Goal: Task Accomplishment & Management: Use online tool/utility

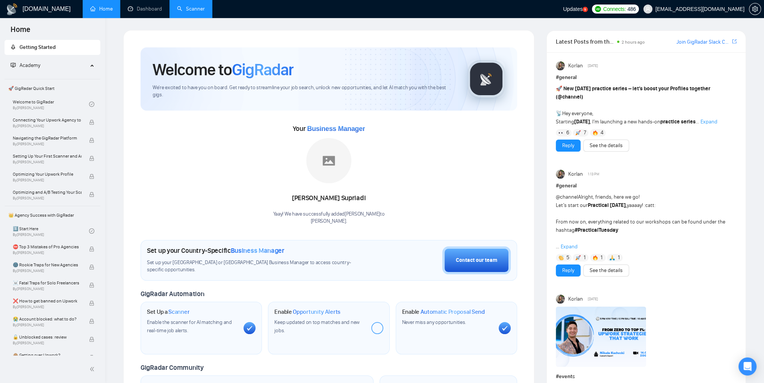
click at [205, 11] on link "Scanner" at bounding box center [191, 9] width 28 height 6
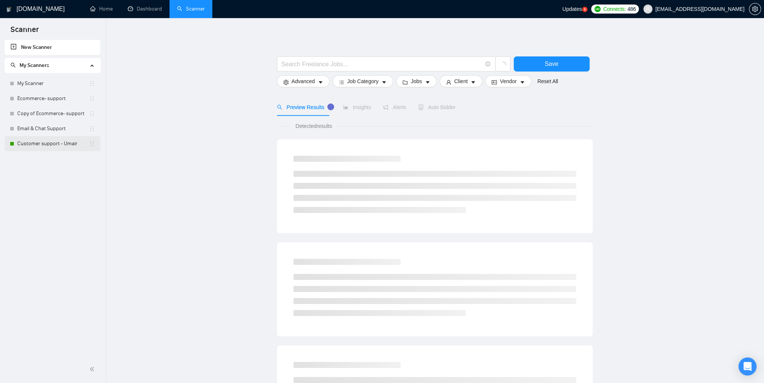
click at [48, 142] on link "Customer support - Umair" at bounding box center [53, 143] width 72 height 15
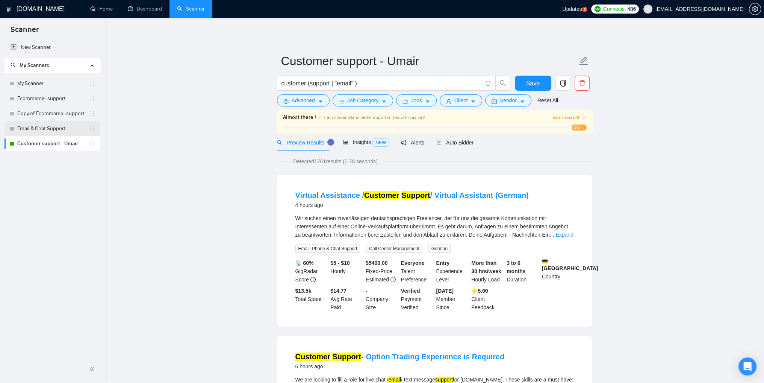
click at [42, 131] on link "Email & Chat Support" at bounding box center [53, 128] width 72 height 15
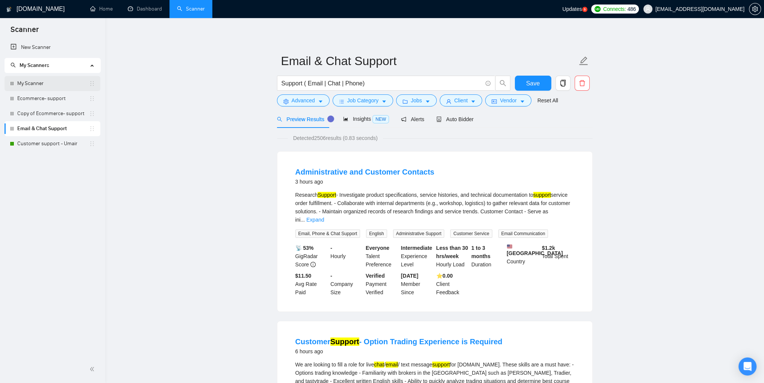
click at [35, 87] on link "My Scanner" at bounding box center [53, 83] width 72 height 15
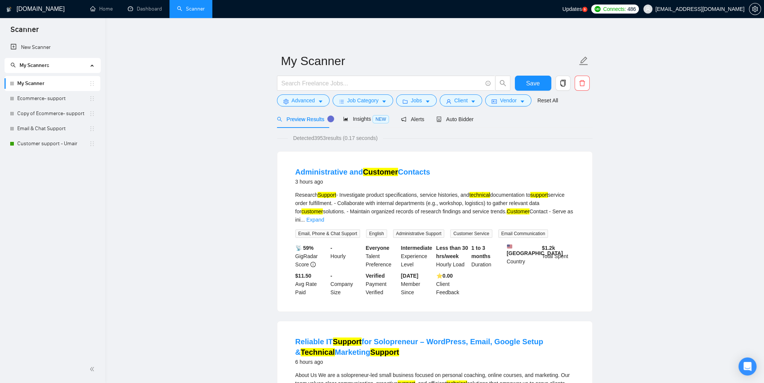
click at [399, 8] on span "Updates" at bounding box center [572, 9] width 20 height 6
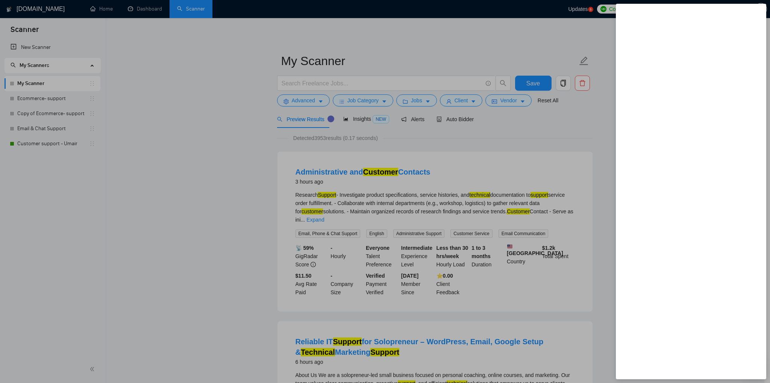
click at [133, 138] on div at bounding box center [385, 191] width 770 height 383
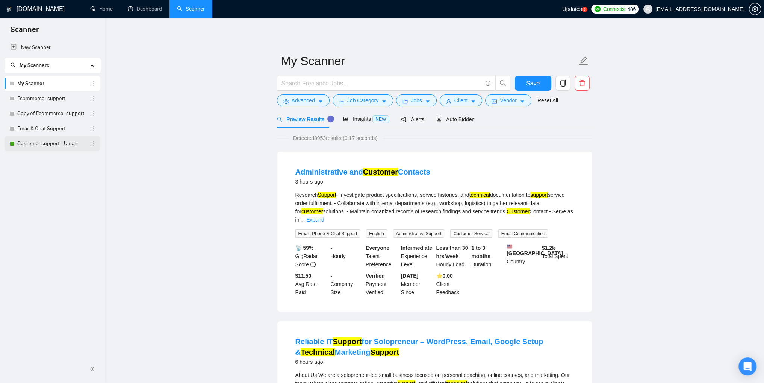
click at [53, 142] on link "Customer support - Umair" at bounding box center [53, 143] width 72 height 15
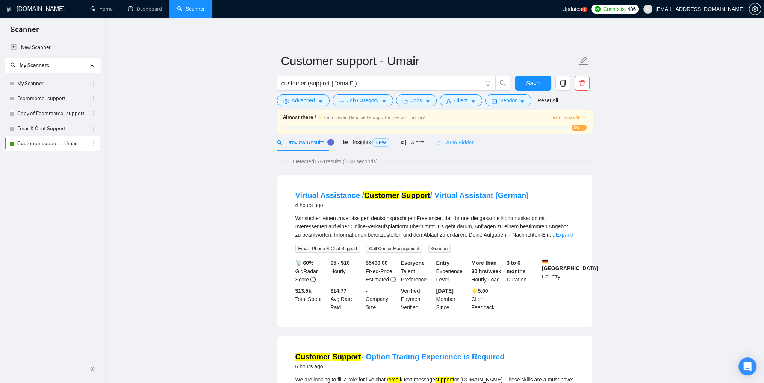
click at [399, 147] on div "Auto Bidder" at bounding box center [454, 142] width 37 height 18
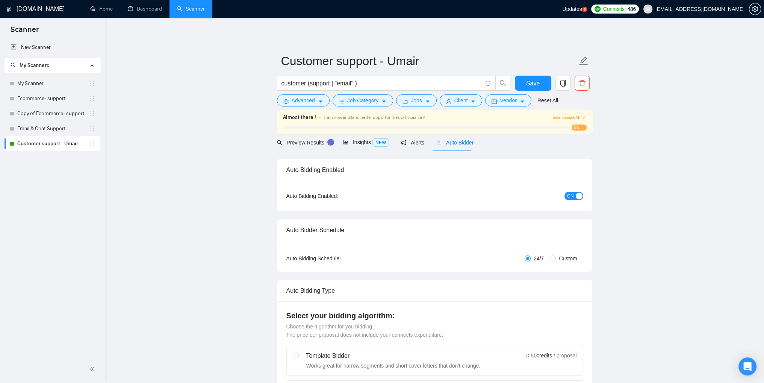
checkbox input "true"
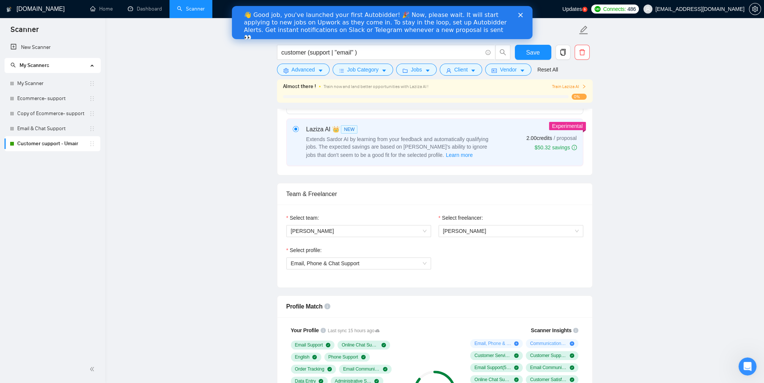
scroll to position [377, 0]
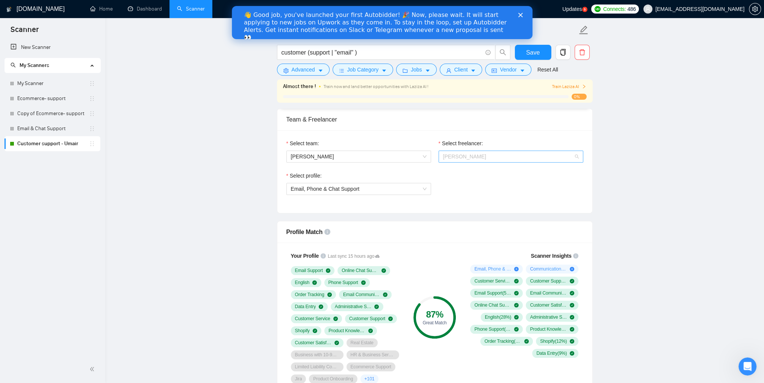
click at [399, 156] on span "[PERSON_NAME]" at bounding box center [511, 156] width 136 height 11
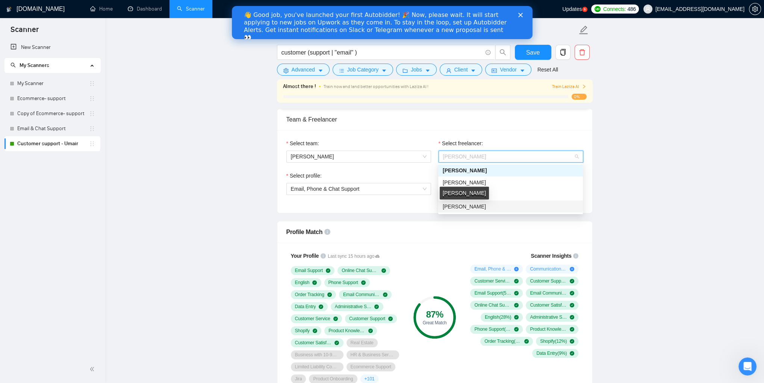
click at [399, 205] on span "[PERSON_NAME]" at bounding box center [464, 206] width 43 height 6
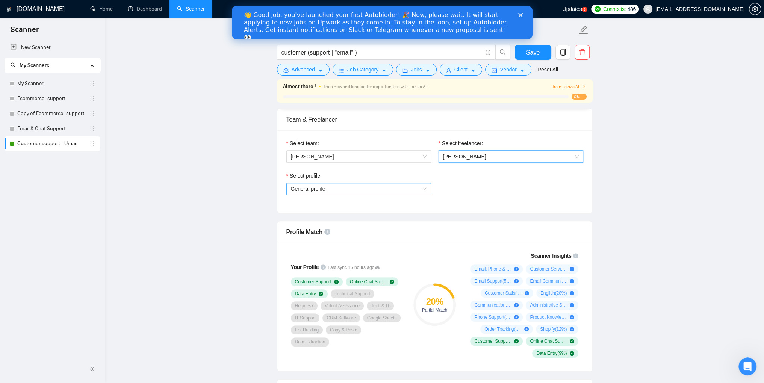
click at [399, 190] on span "General profile" at bounding box center [359, 188] width 136 height 11
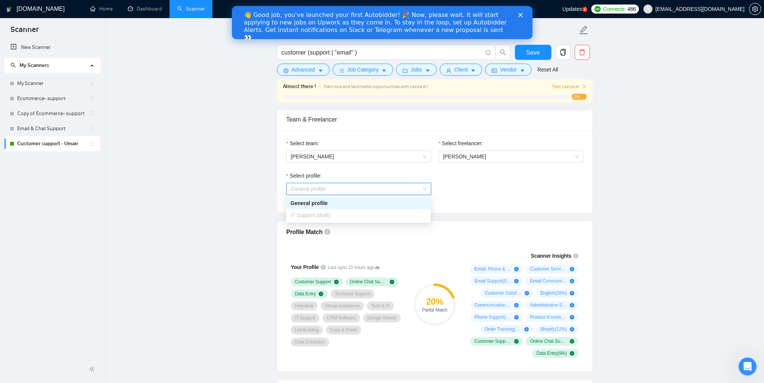
click at [399, 183] on div "Select profile: General profile" at bounding box center [435, 187] width 304 height 32
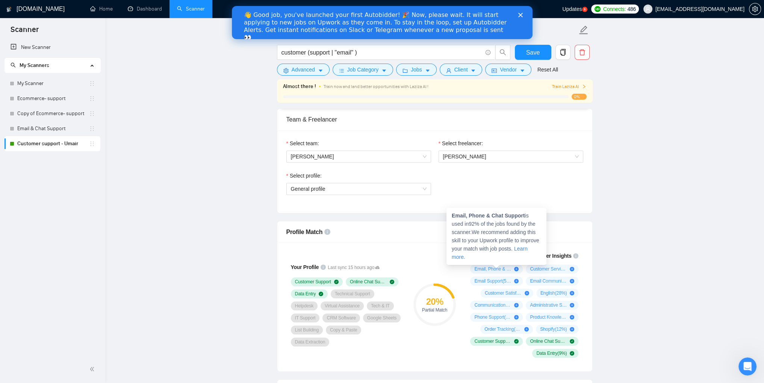
click at [399, 214] on div "Email, Phone & Chat Support is used in 92 % of the jobs found by the scanner. W…" at bounding box center [497, 236] width 100 height 57
click at [399, 215] on strong "Email, Phone & Chat Support" at bounding box center [488, 215] width 73 height 6
drag, startPoint x: 523, startPoint y: 214, endPoint x: 447, endPoint y: 214, distance: 76.7
click at [399, 214] on div "Email, Phone & Chat Support is used in 92 % of the jobs found by the scanner. W…" at bounding box center [497, 236] width 100 height 57
copy strong "Email, Phone & Chat Support"
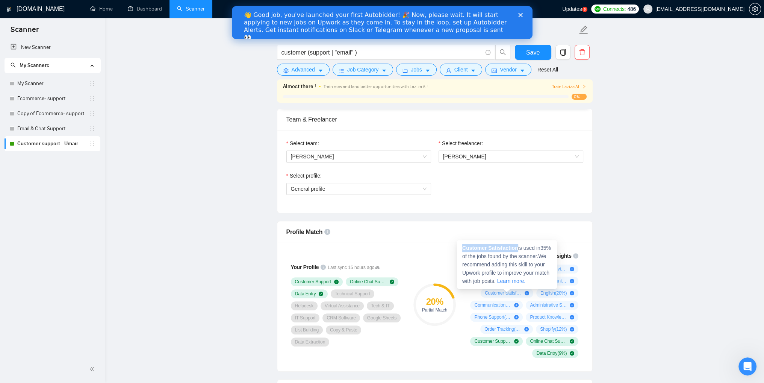
drag, startPoint x: 516, startPoint y: 247, endPoint x: 462, endPoint y: 247, distance: 54.5
click at [399, 247] on div "Customer Satisfaction is used in 35 % of the jobs found by the scanner. We reco…" at bounding box center [507, 264] width 100 height 49
copy strong "Customer Satisfaction"
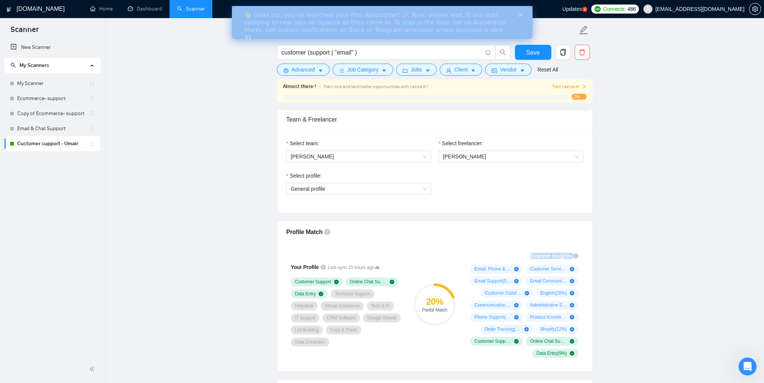
drag, startPoint x: 529, startPoint y: 247, endPoint x: 503, endPoint y: 248, distance: 26.0
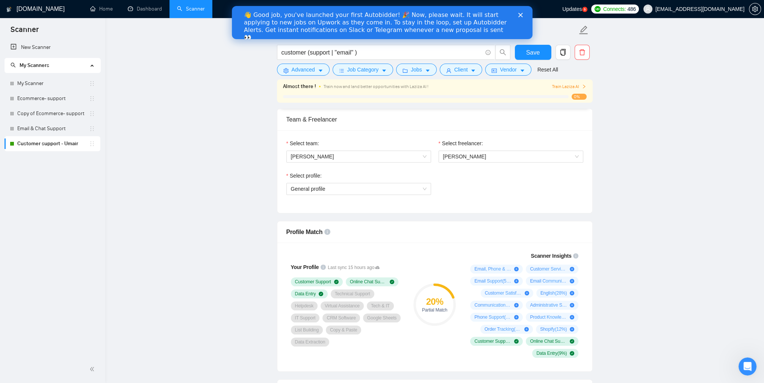
click at [399, 248] on div "Scanner Insights Email, Phone & Chat Support ( 92 %) Customer Service ( 77 %) E…" at bounding box center [523, 304] width 120 height 115
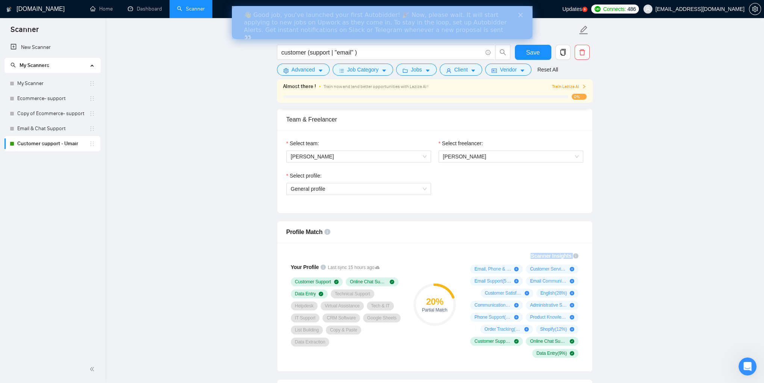
drag, startPoint x: 562, startPoint y: 233, endPoint x: 528, endPoint y: 248, distance: 37.0
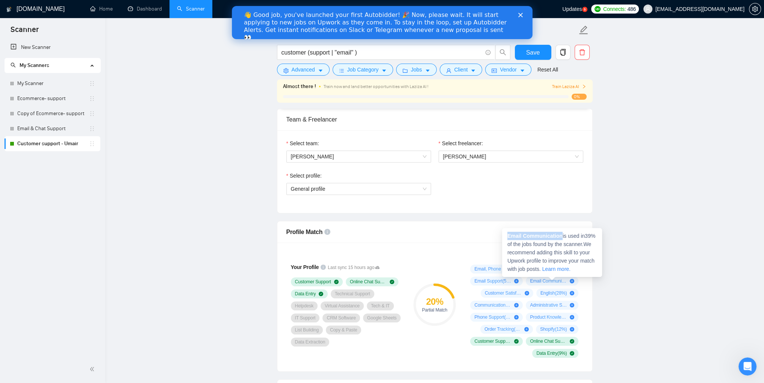
drag, startPoint x: 560, startPoint y: 237, endPoint x: 508, endPoint y: 235, distance: 51.9
click at [399, 235] on strong "Email Communication" at bounding box center [534, 236] width 55 height 6
copy strong "Email Communication"
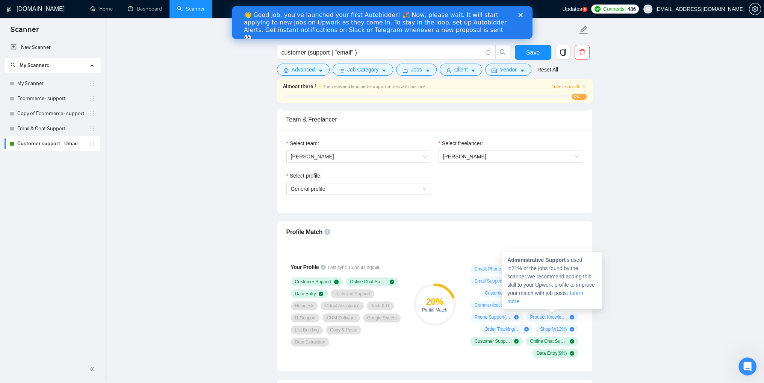
click at [399, 258] on strong "Administrative Support" at bounding box center [536, 260] width 58 height 6
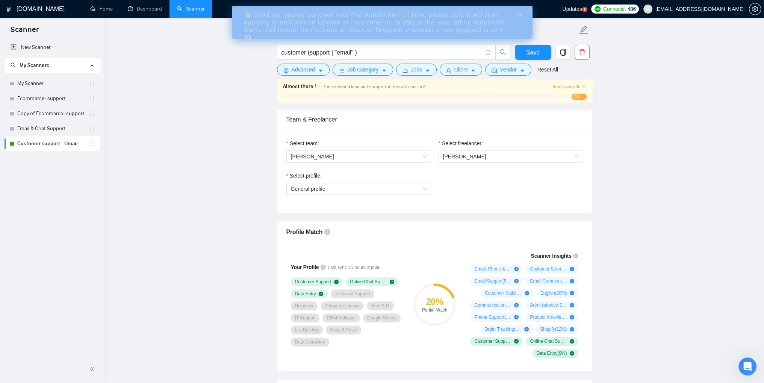
drag, startPoint x: 565, startPoint y: 258, endPoint x: 518, endPoint y: 277, distance: 51.2
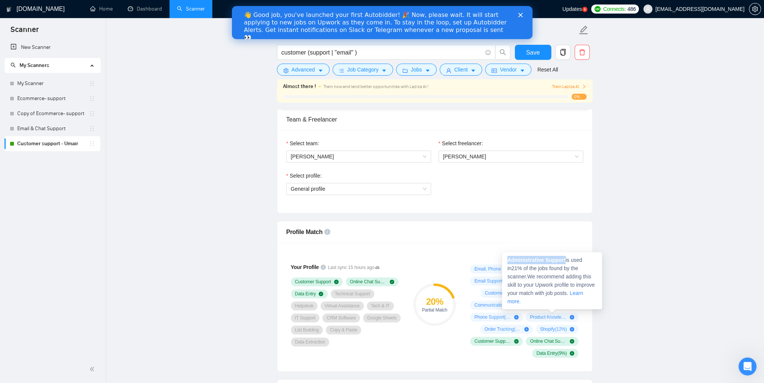
drag, startPoint x: 565, startPoint y: 256, endPoint x: 508, endPoint y: 259, distance: 57.2
click at [399, 259] on span "Administrative Support is used in 21 % of the jobs found by the scanner. We rec…" at bounding box center [551, 280] width 88 height 47
copy strong "Administrative Support"
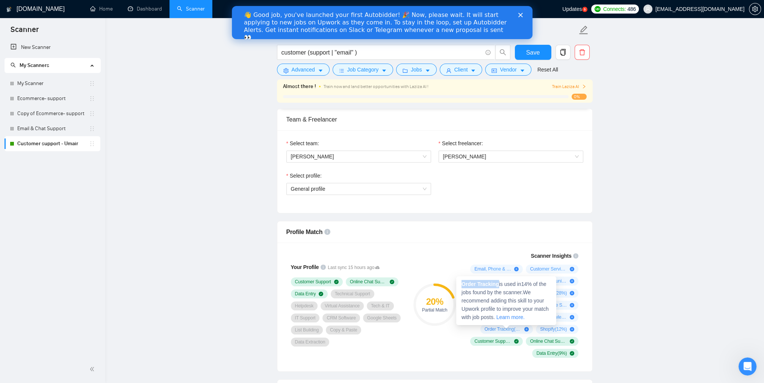
drag, startPoint x: 497, startPoint y: 283, endPoint x: 462, endPoint y: 284, distance: 35.3
click at [399, 280] on strong "Order Tracking" at bounding box center [481, 284] width 38 height 6
copy strong "Order Tracking"
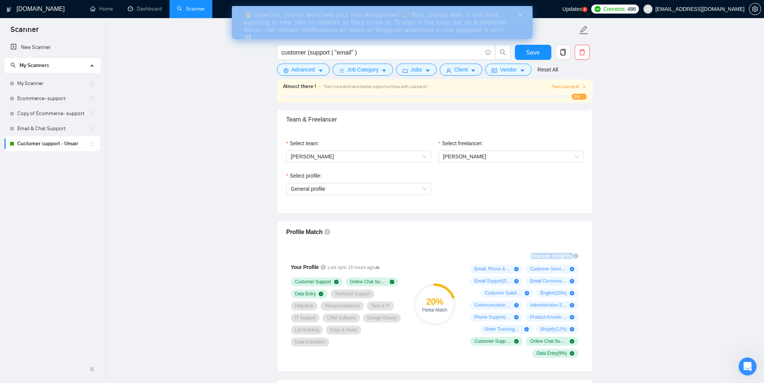
drag, startPoint x: 550, startPoint y: 223, endPoint x: 539, endPoint y: 251, distance: 30.6
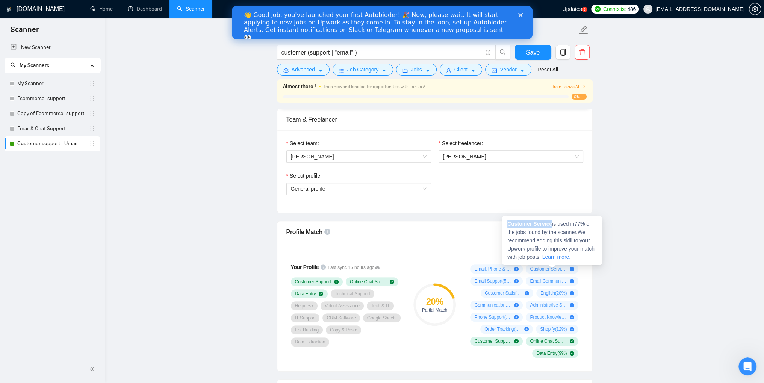
drag, startPoint x: 550, startPoint y: 221, endPoint x: 508, endPoint y: 223, distance: 42.1
click at [399, 223] on span "Customer Service is used in 77 % of the jobs found by the scanner. We recommend…" at bounding box center [550, 240] width 87 height 39
copy strong "Customer Service"
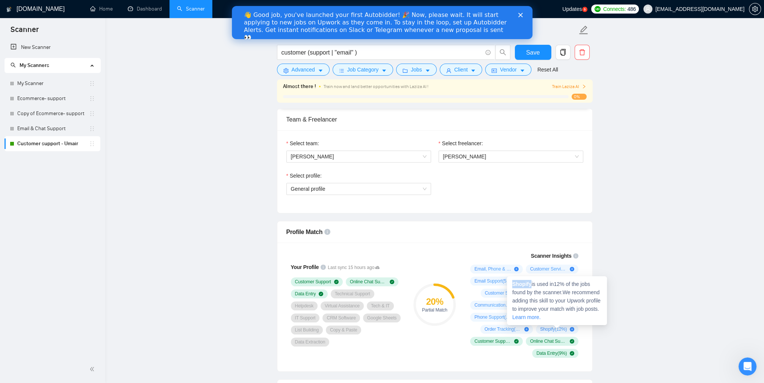
drag, startPoint x: 531, startPoint y: 283, endPoint x: 508, endPoint y: 283, distance: 22.9
click at [399, 280] on div "Shopify is used in 12 % of the jobs found by the scanner. We recommend adding t…" at bounding box center [557, 300] width 100 height 49
copy strong "Shopify"
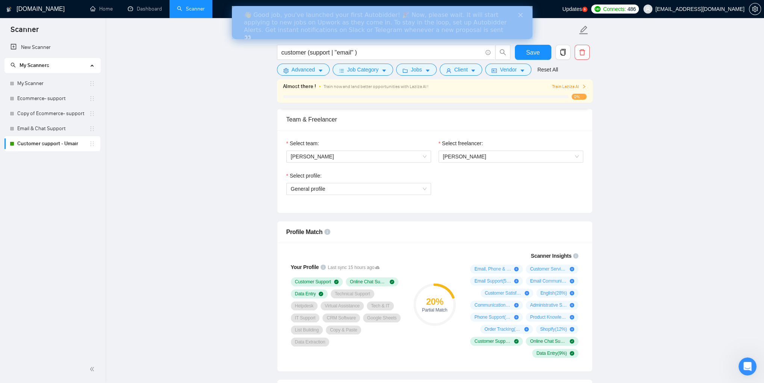
drag, startPoint x: 514, startPoint y: 259, endPoint x: 472, endPoint y: 267, distance: 43.2
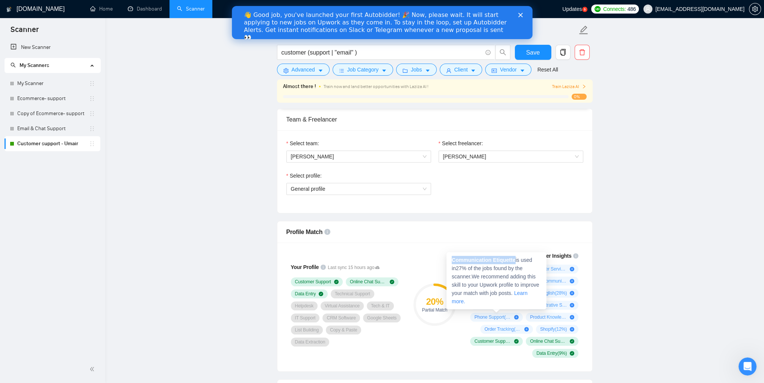
drag, startPoint x: 516, startPoint y: 260, endPoint x: 453, endPoint y: 258, distance: 63.2
click at [399, 258] on span "Communication Etiquette is used in 27 % of the jobs found by the scanner. We re…" at bounding box center [496, 280] width 88 height 47
copy strong "Communication Etiquette"
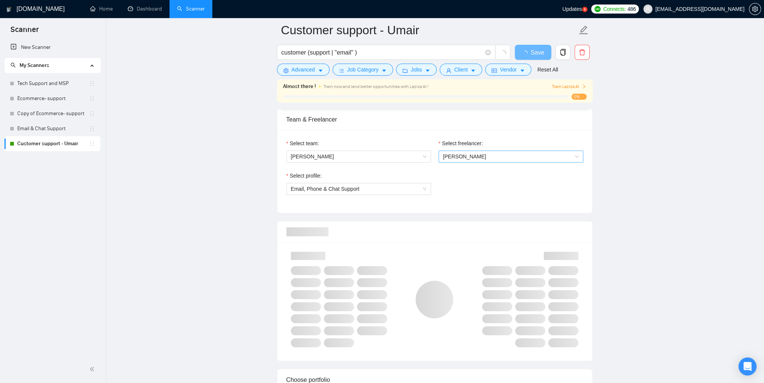
scroll to position [377, 0]
click at [499, 158] on span "[PERSON_NAME]" at bounding box center [511, 156] width 136 height 11
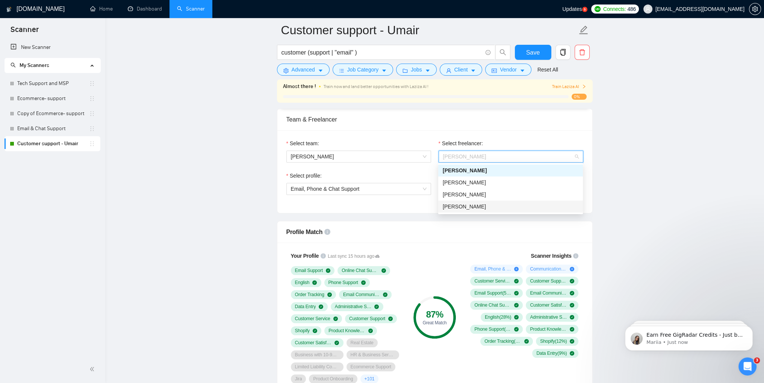
scroll to position [0, 0]
click at [475, 210] on div "[PERSON_NAME]" at bounding box center [510, 206] width 145 height 12
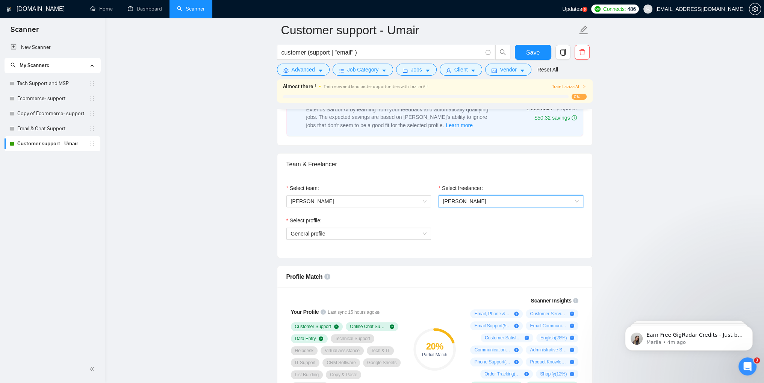
scroll to position [302, 0]
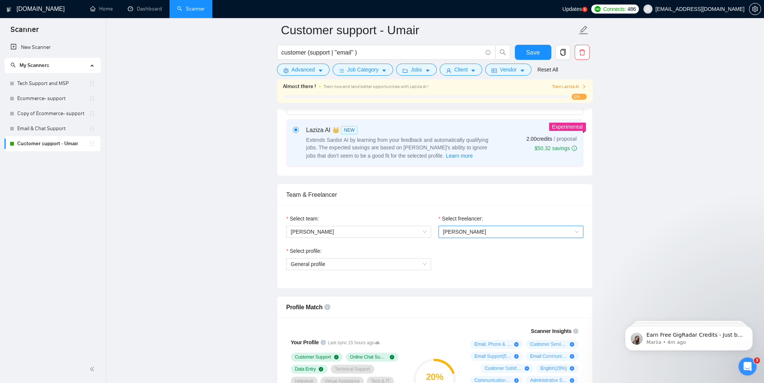
click at [511, 236] on span "[PERSON_NAME]" at bounding box center [511, 231] width 136 height 11
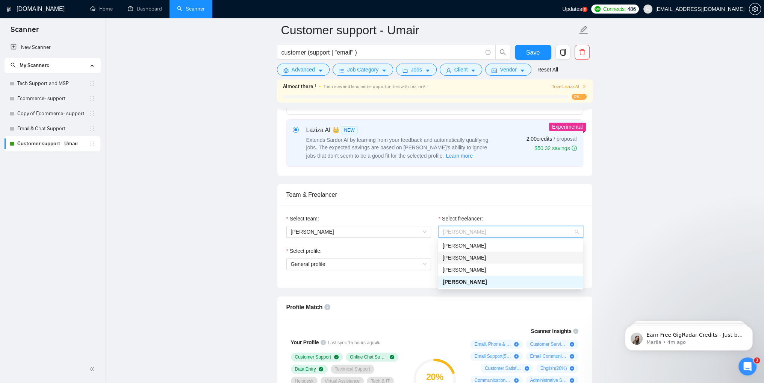
click at [480, 258] on div "[PERSON_NAME]" at bounding box center [511, 257] width 136 height 8
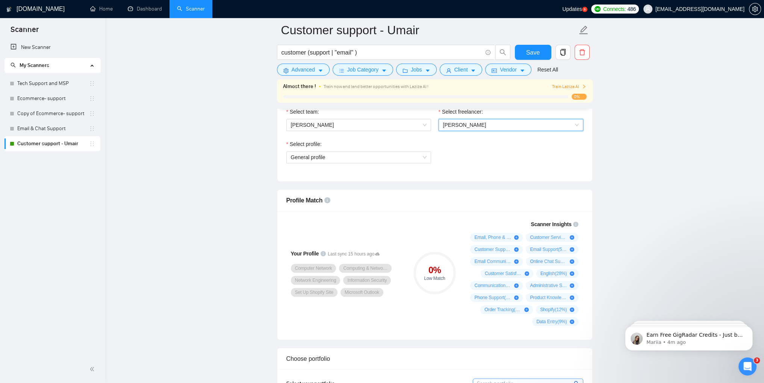
scroll to position [415, 0]
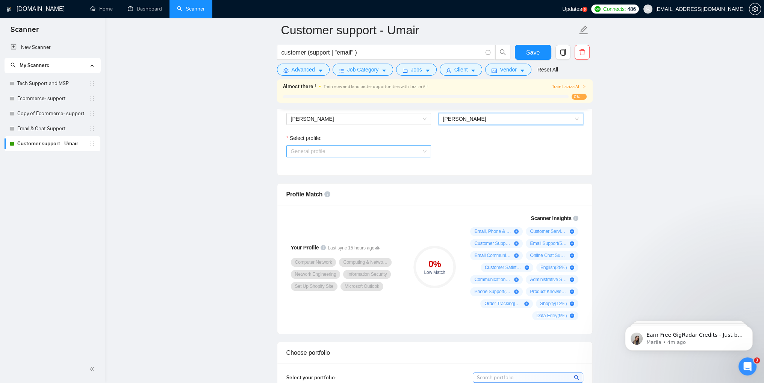
click at [403, 150] on span "General profile" at bounding box center [359, 150] width 136 height 11
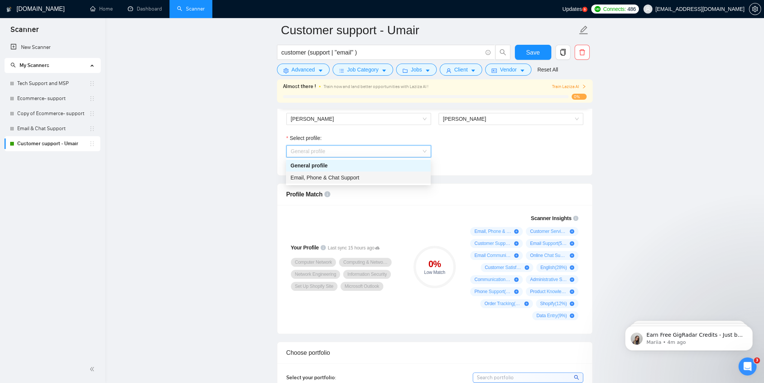
click at [345, 176] on span "Email, Phone & Chat Support" at bounding box center [325, 177] width 69 height 6
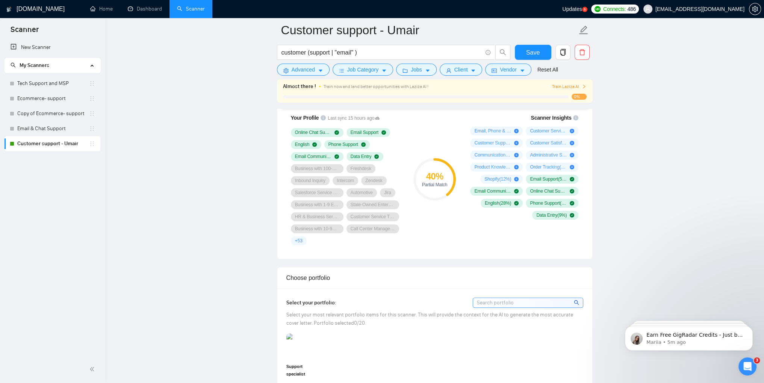
scroll to position [528, 0]
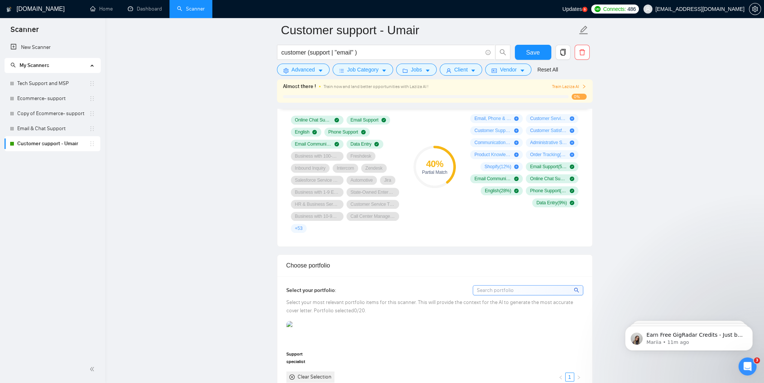
click at [299, 230] on span "+ 53" at bounding box center [299, 228] width 8 height 6
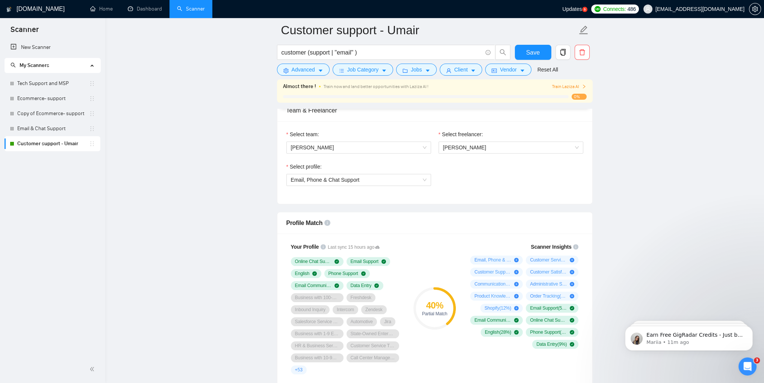
scroll to position [377, 0]
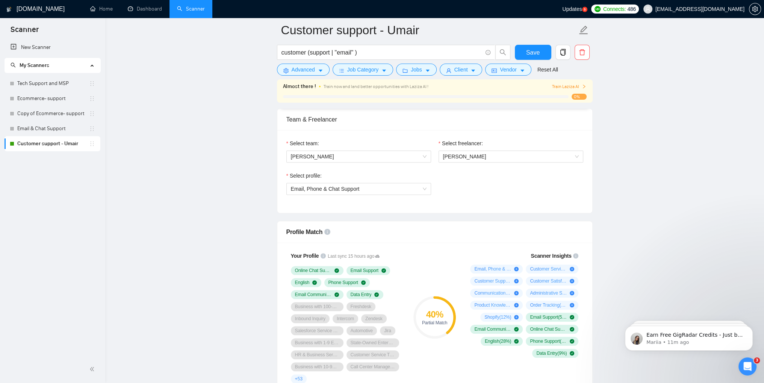
click at [463, 162] on div "Select freelancer: Umair Safdar" at bounding box center [511, 155] width 152 height 32
click at [466, 155] on span "[PERSON_NAME]" at bounding box center [464, 156] width 43 height 6
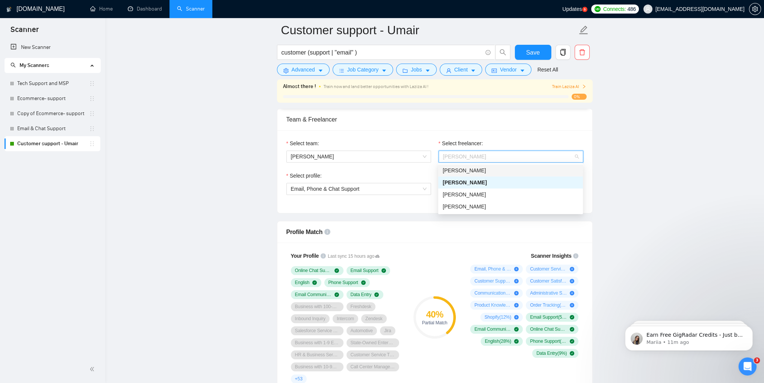
click at [448, 174] on div "[PERSON_NAME]" at bounding box center [511, 170] width 136 height 8
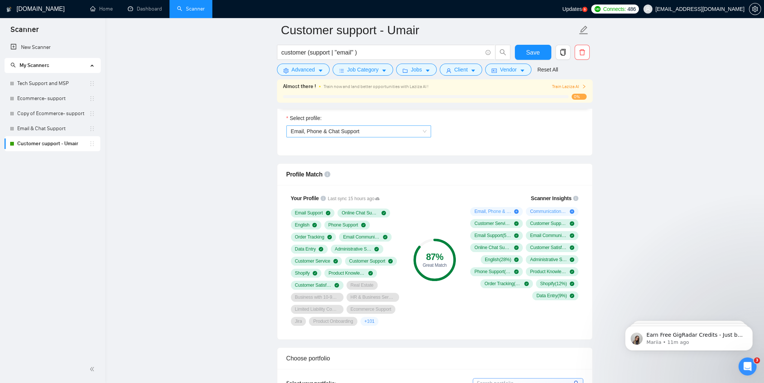
scroll to position [490, 0]
